Goal: Obtain resource: Download file/media

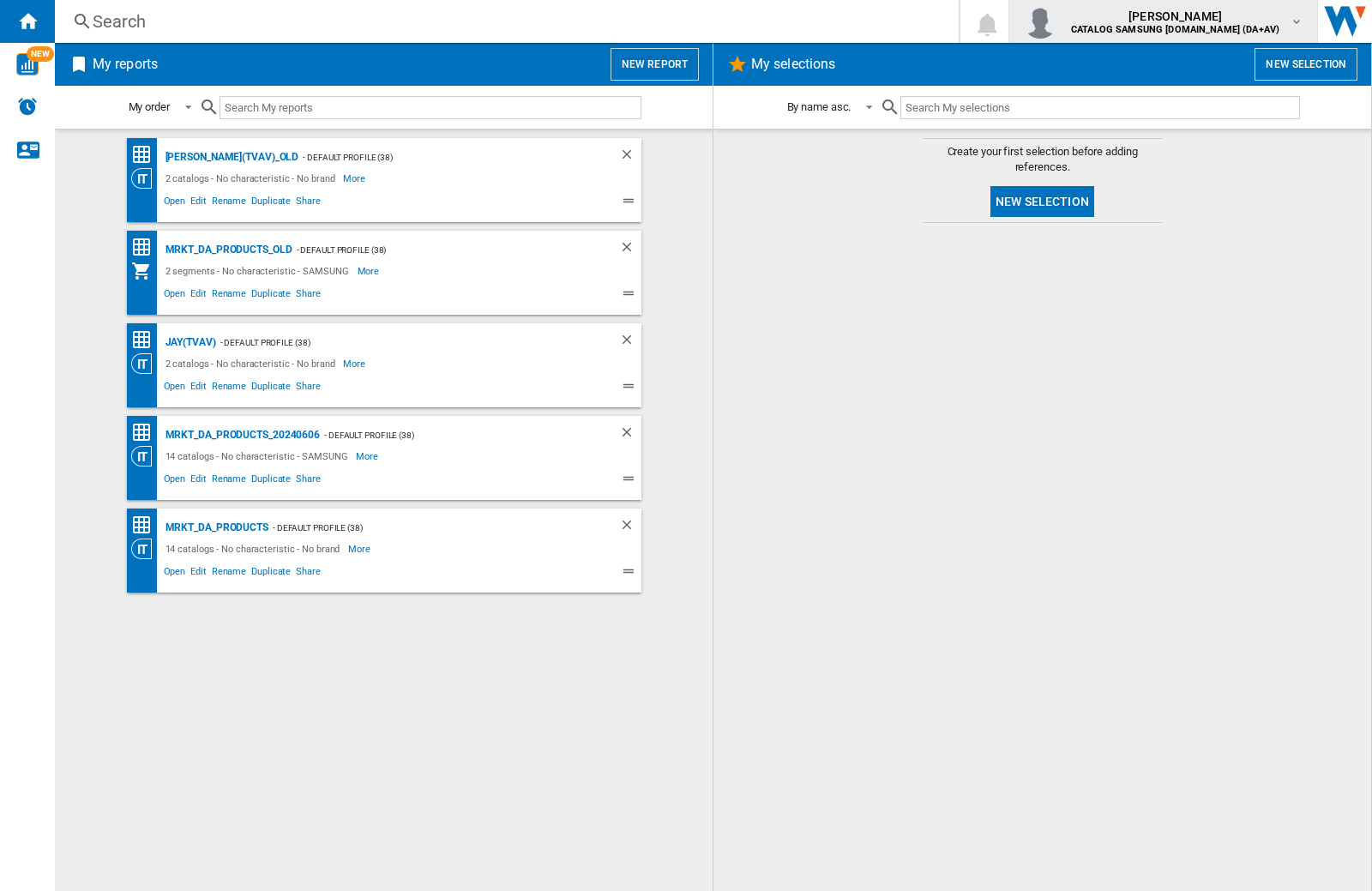
click at [1057, 21] on img "button" at bounding box center [1039, 21] width 34 height 34
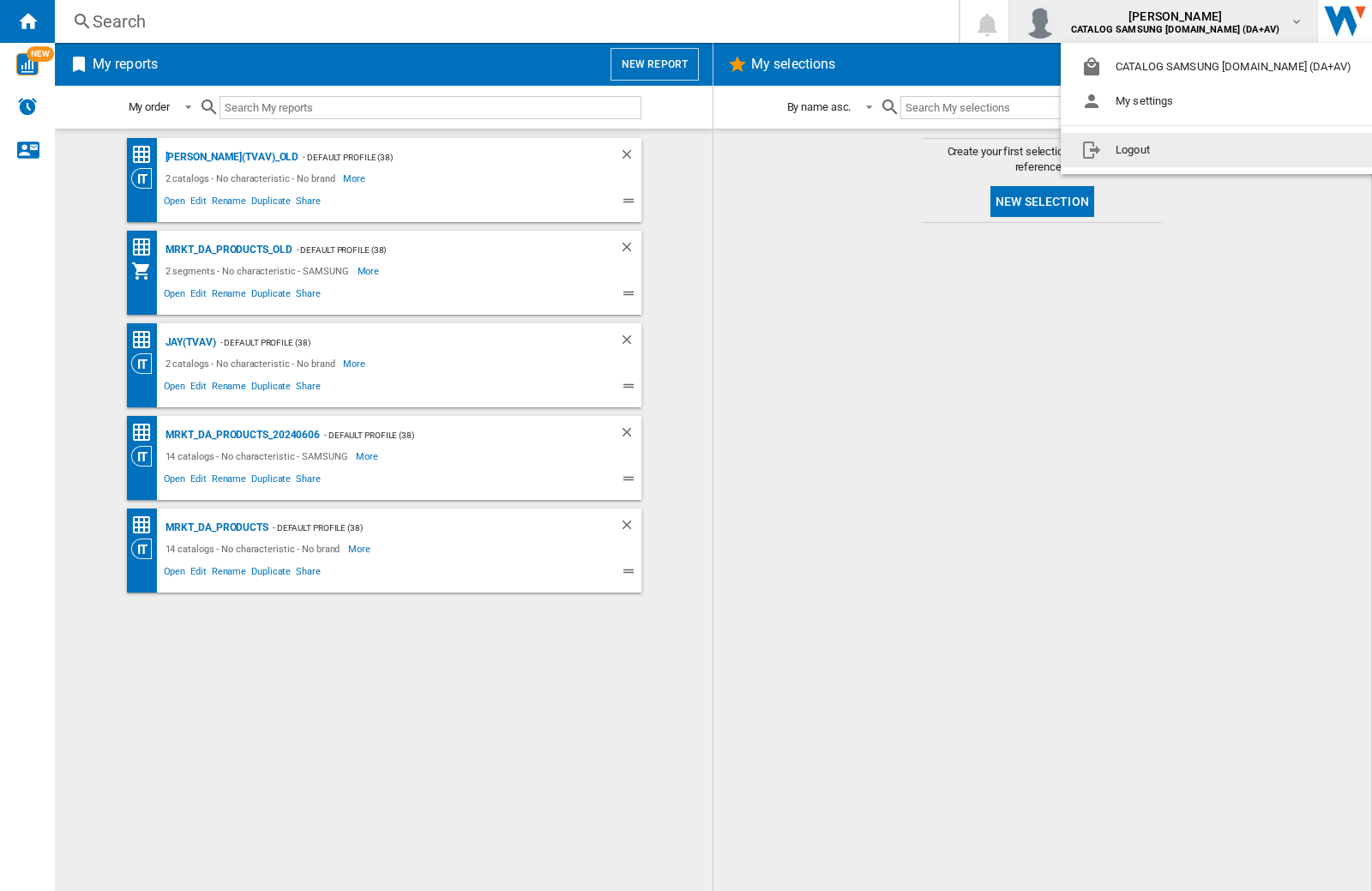
click at [1193, 150] on button "Logout" at bounding box center [1219, 149] width 318 height 34
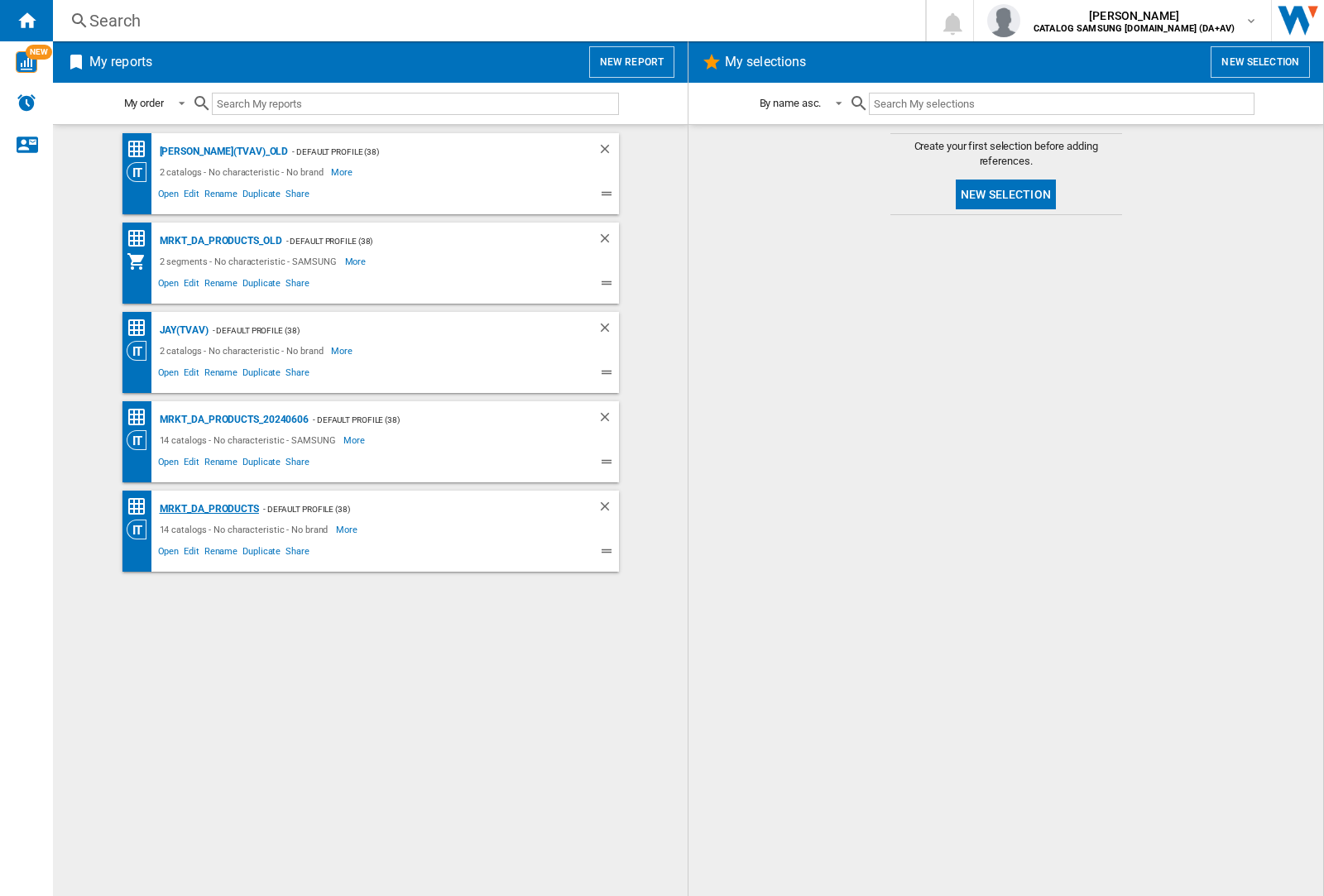
click at [209, 509] on div "MRKT_DA_PRODUCTS" at bounding box center [207, 509] width 103 height 20
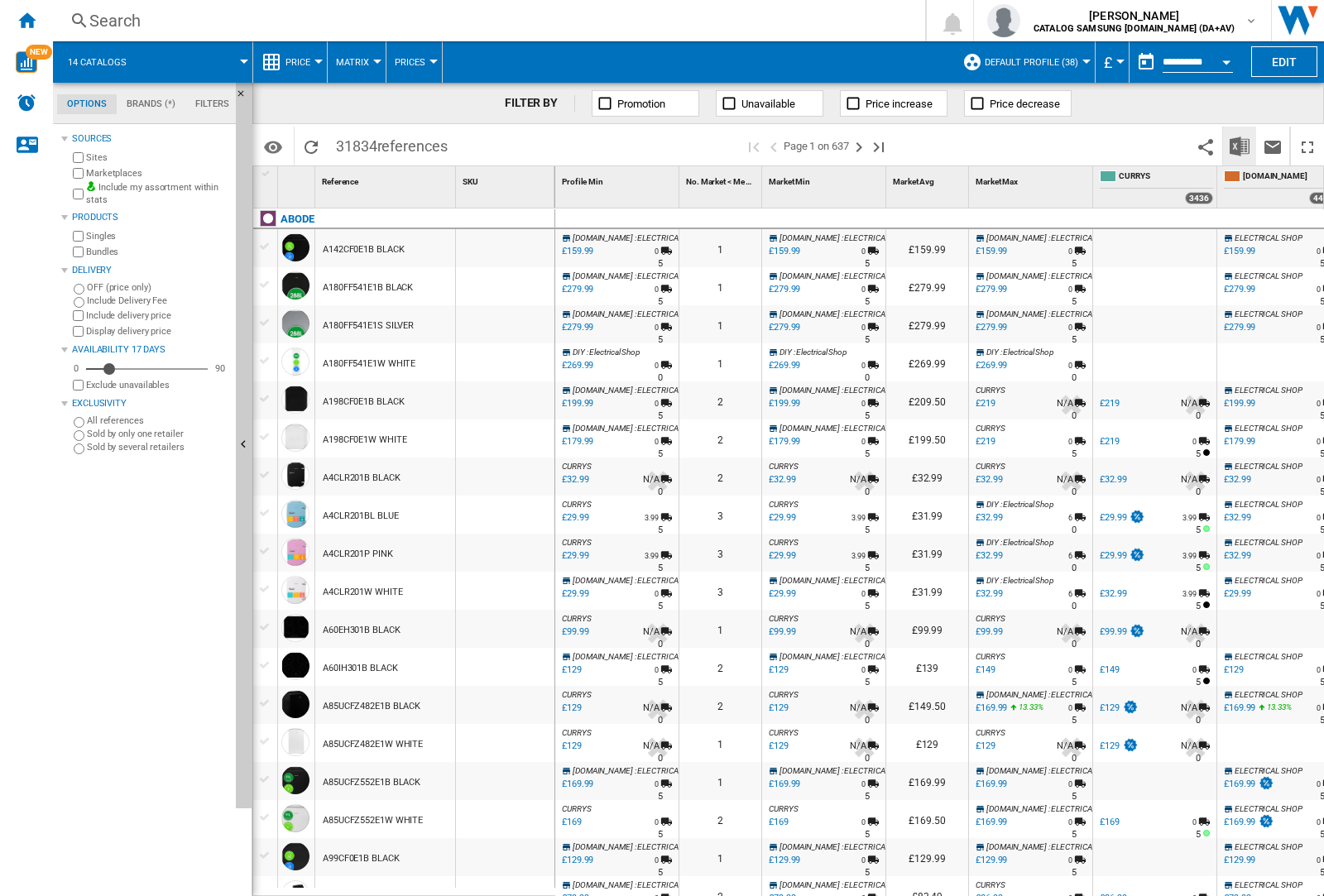
click at [1238, 145] on img "Download in Excel" at bounding box center [1238, 146] width 19 height 19
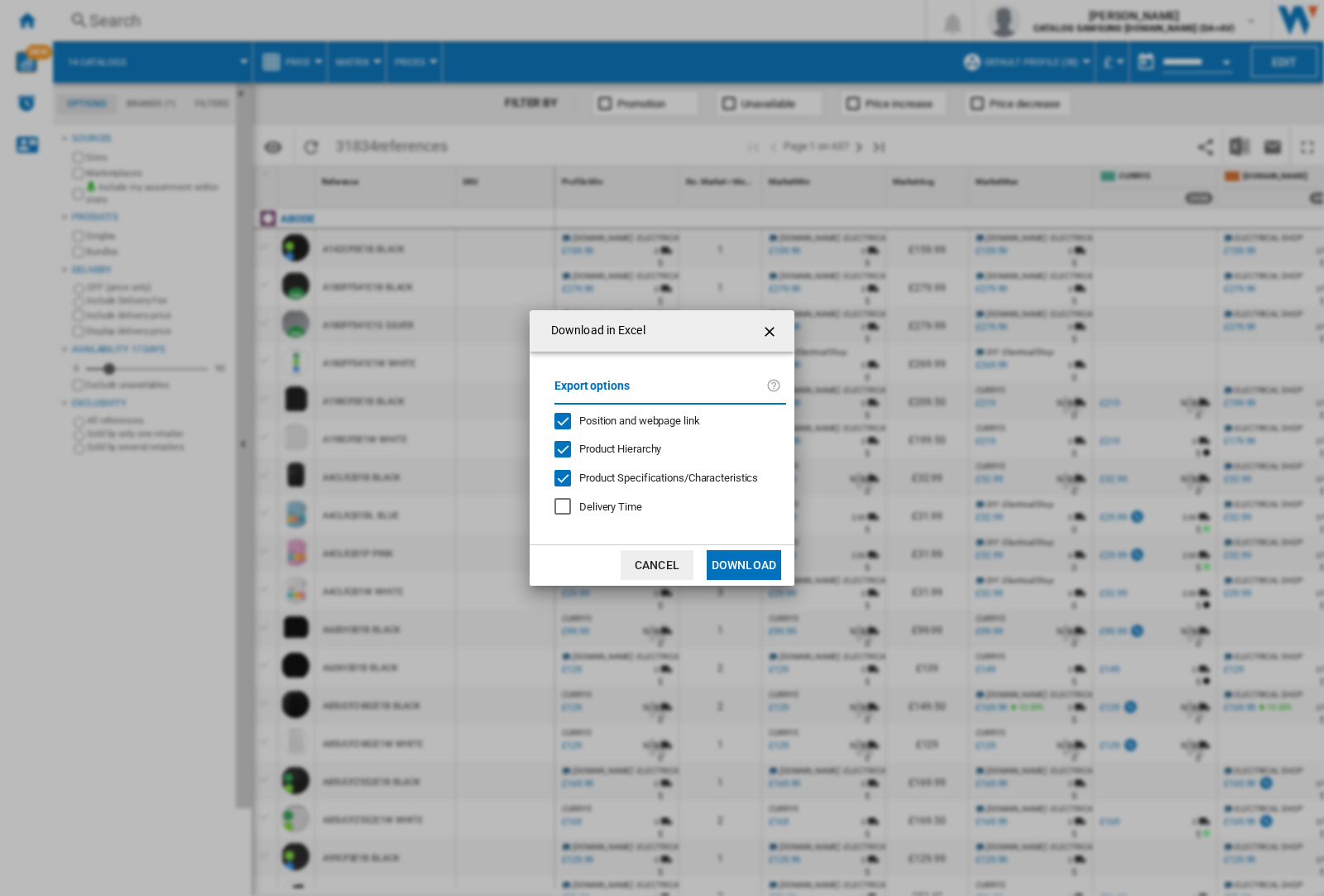
click at [629, 420] on span "Position and webpage link" at bounding box center [639, 420] width 121 height 13
click at [743, 565] on button "Download" at bounding box center [744, 565] width 75 height 30
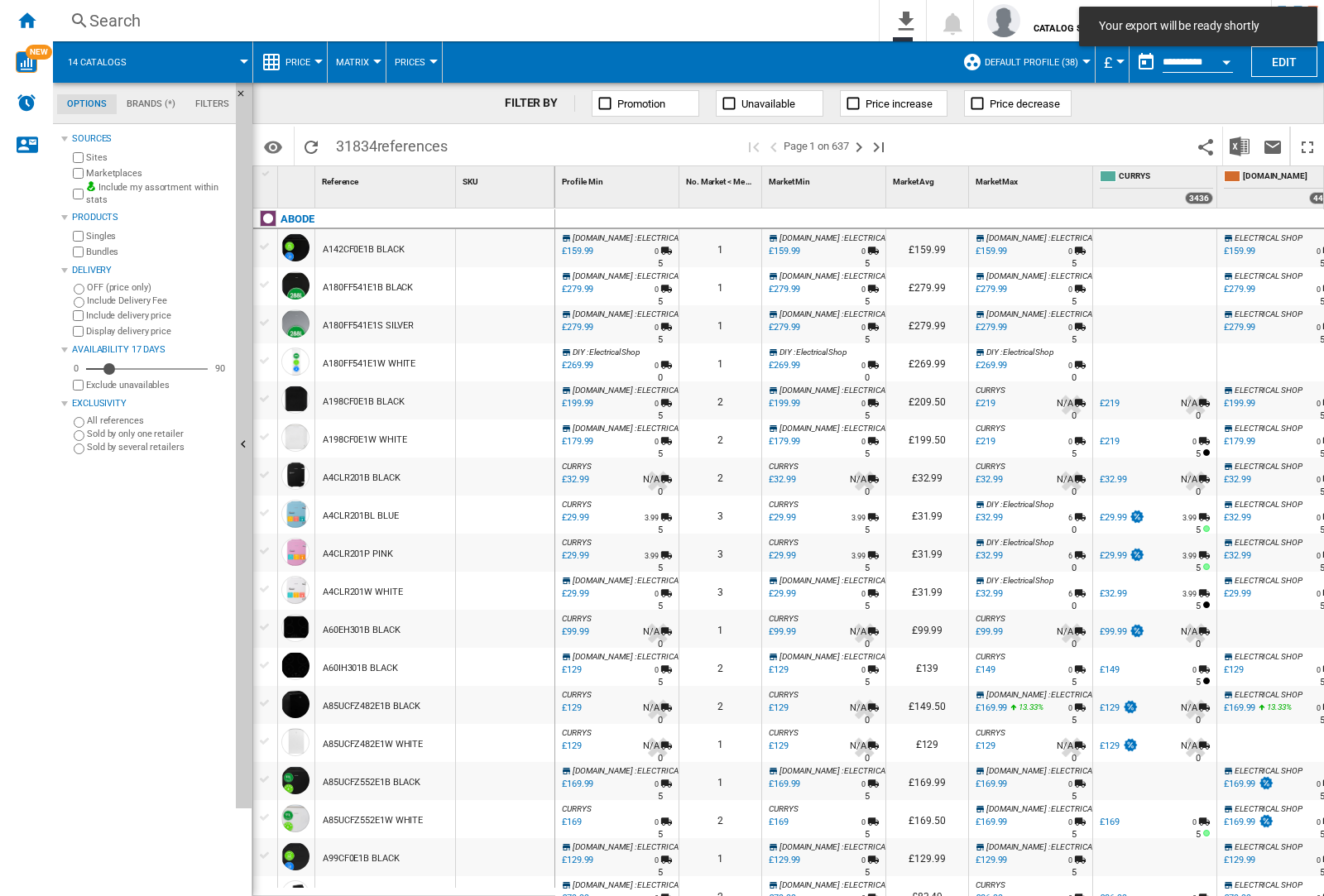
click at [515, 283] on div at bounding box center [505, 286] width 98 height 38
